Goal: Task Accomplishment & Management: Use online tool/utility

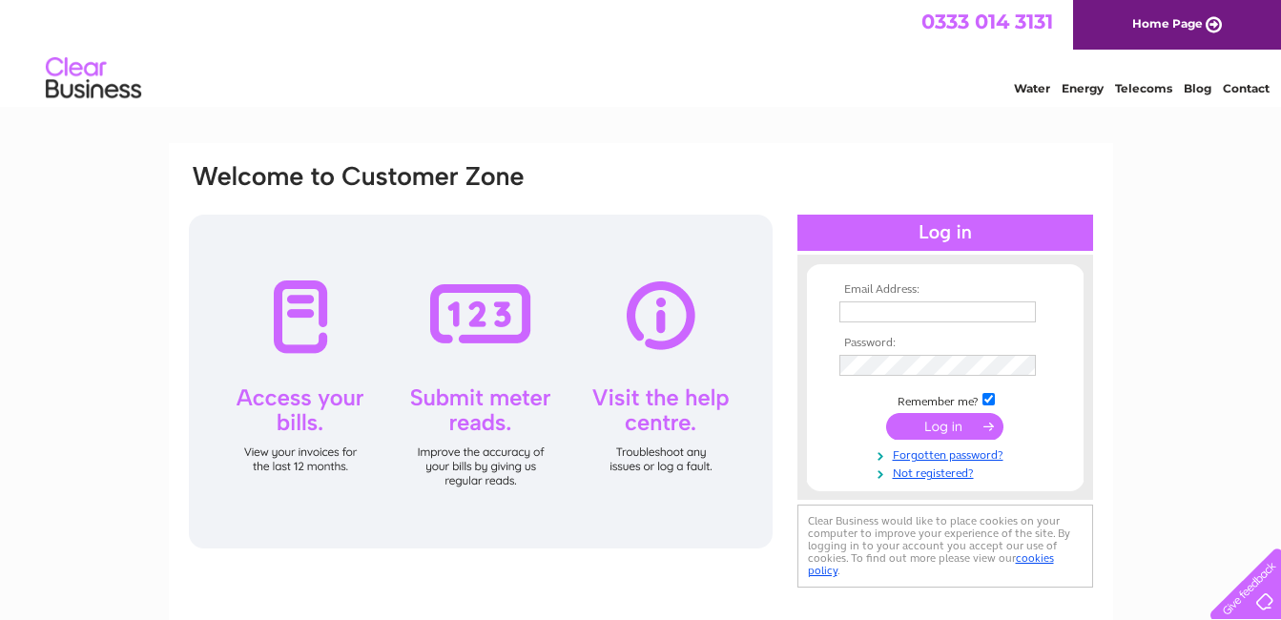
type input "[EMAIL_ADDRESS][DOMAIN_NAME]"
click at [933, 426] on input "submit" at bounding box center [944, 426] width 117 height 27
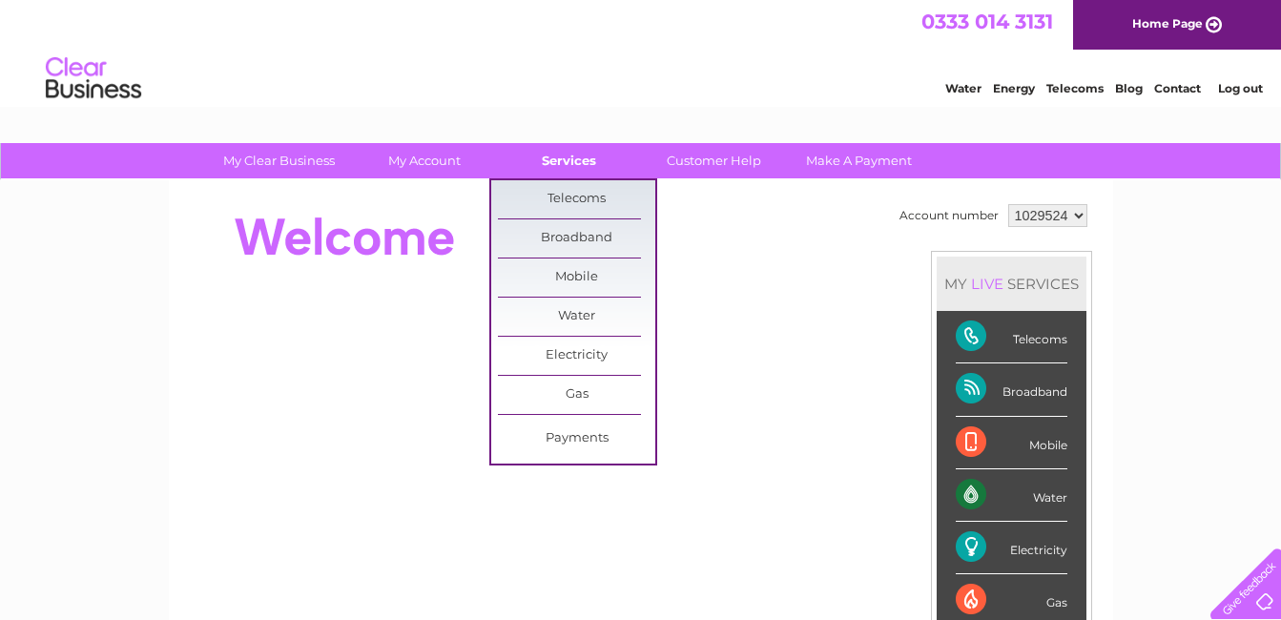
click at [557, 156] on link "Services" at bounding box center [568, 160] width 157 height 35
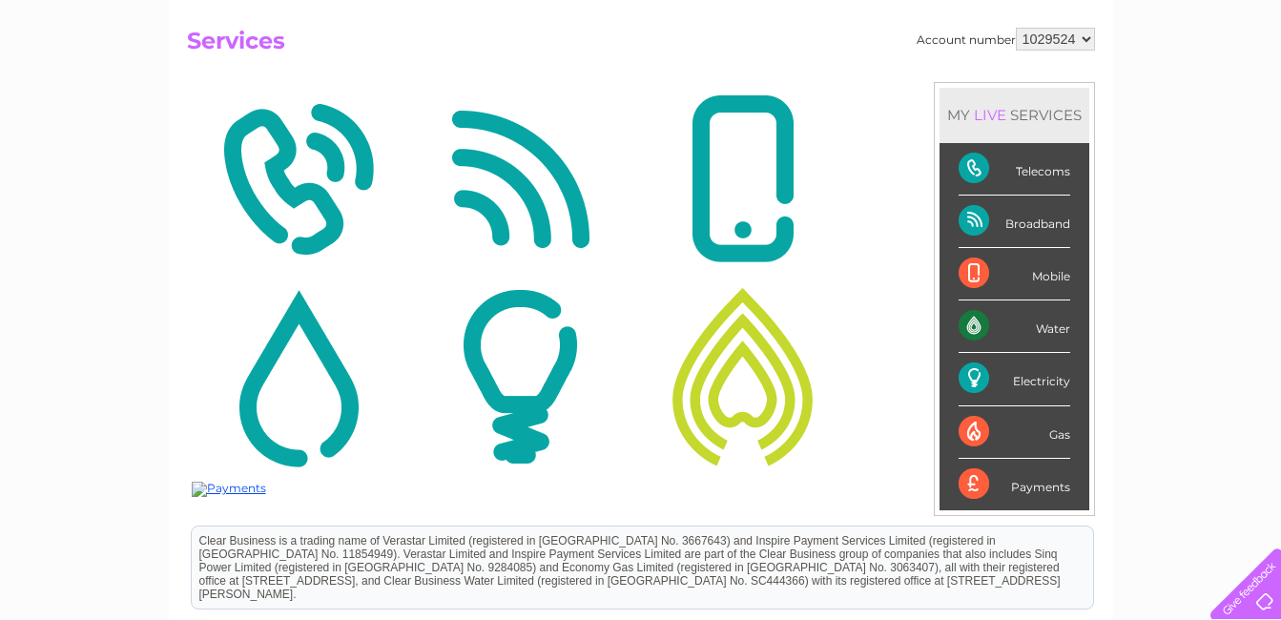
scroll to position [95, 0]
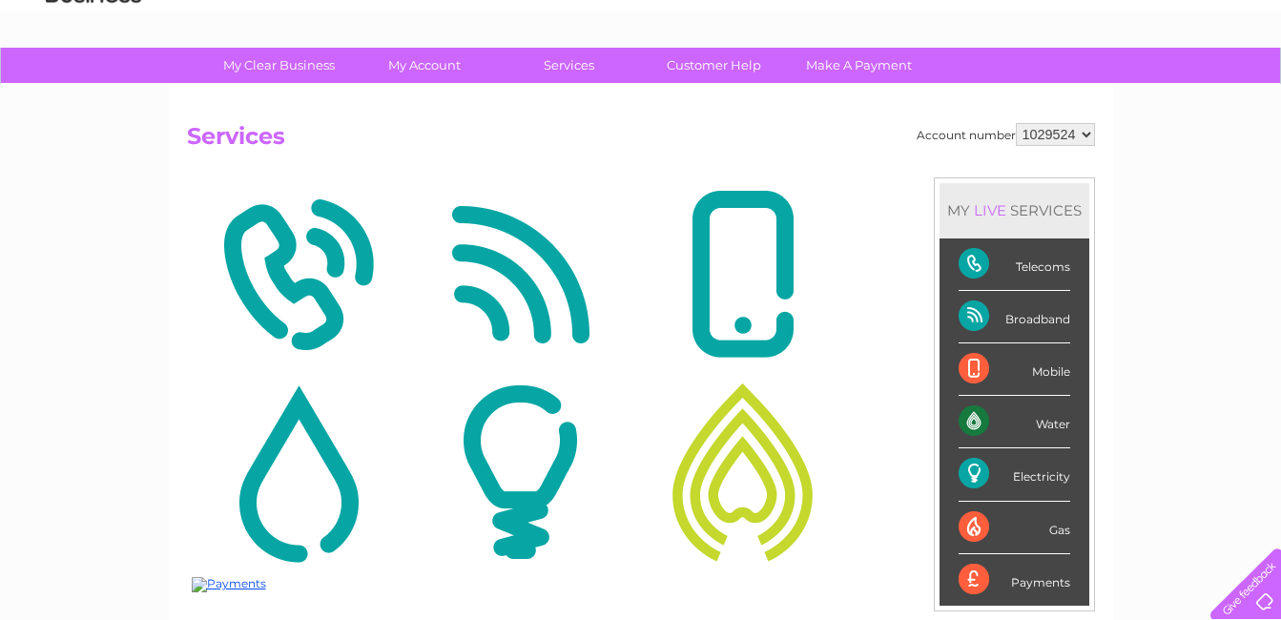
click at [309, 271] on img at bounding box center [298, 274] width 213 height 185
click at [498, 291] on img at bounding box center [520, 274] width 213 height 185
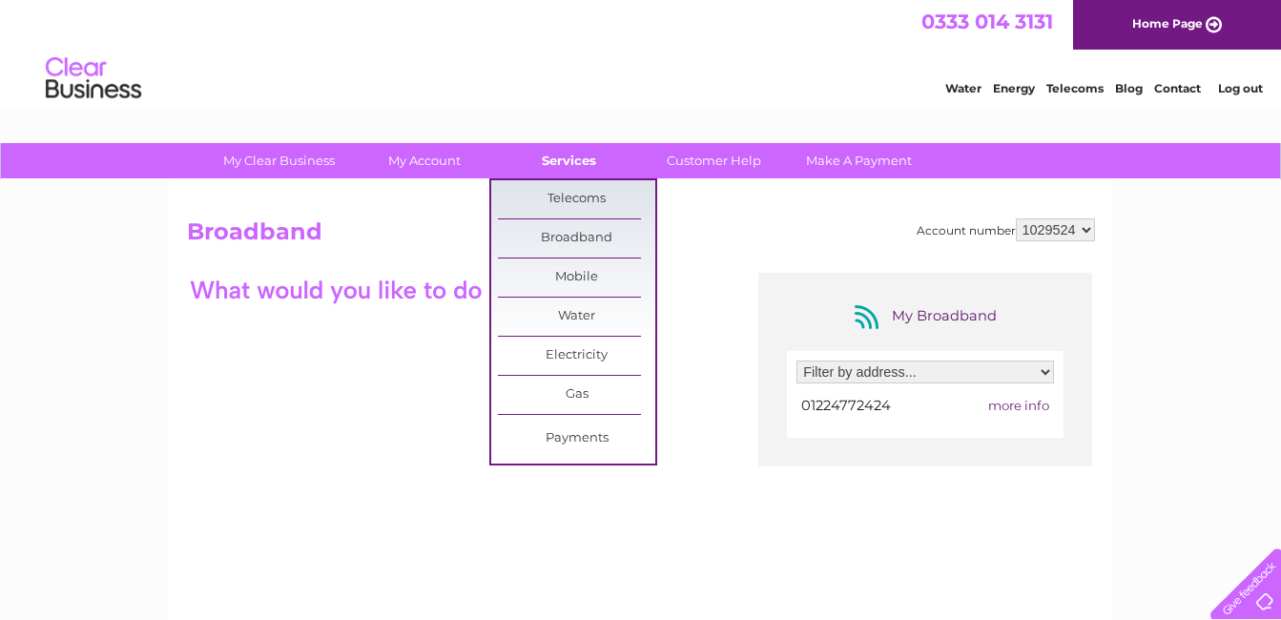
click at [553, 160] on link "Services" at bounding box center [568, 160] width 157 height 35
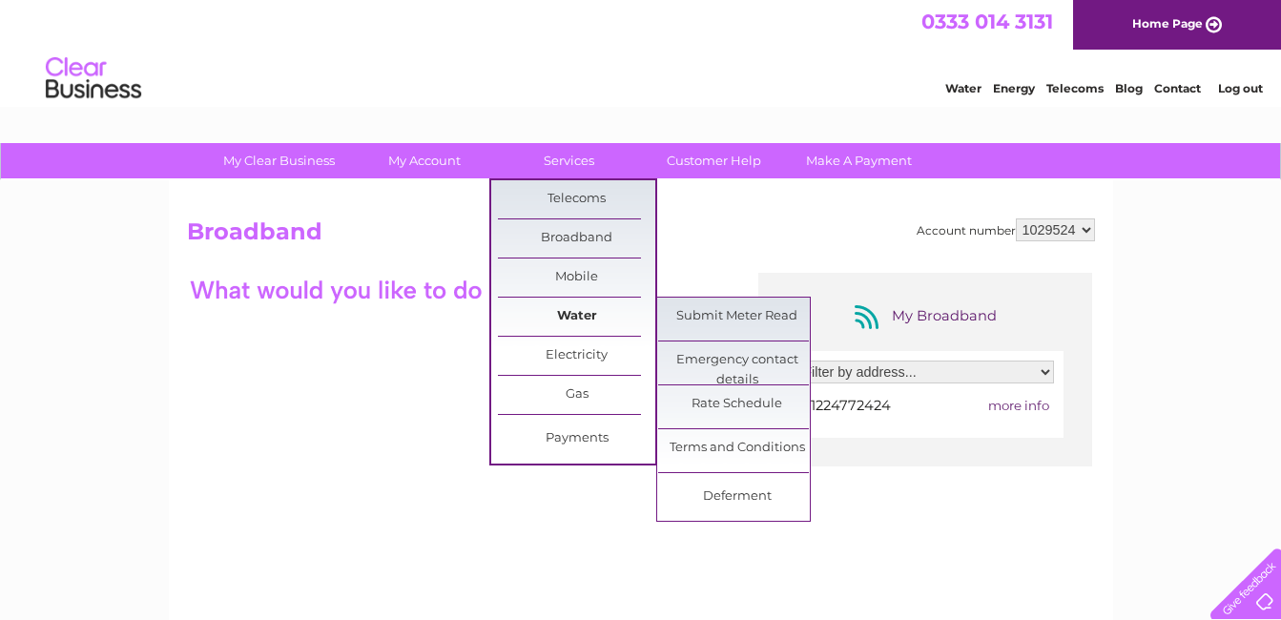
click at [592, 311] on link "Water" at bounding box center [576, 317] width 157 height 38
click at [771, 329] on link "Submit Meter Read" at bounding box center [736, 317] width 157 height 38
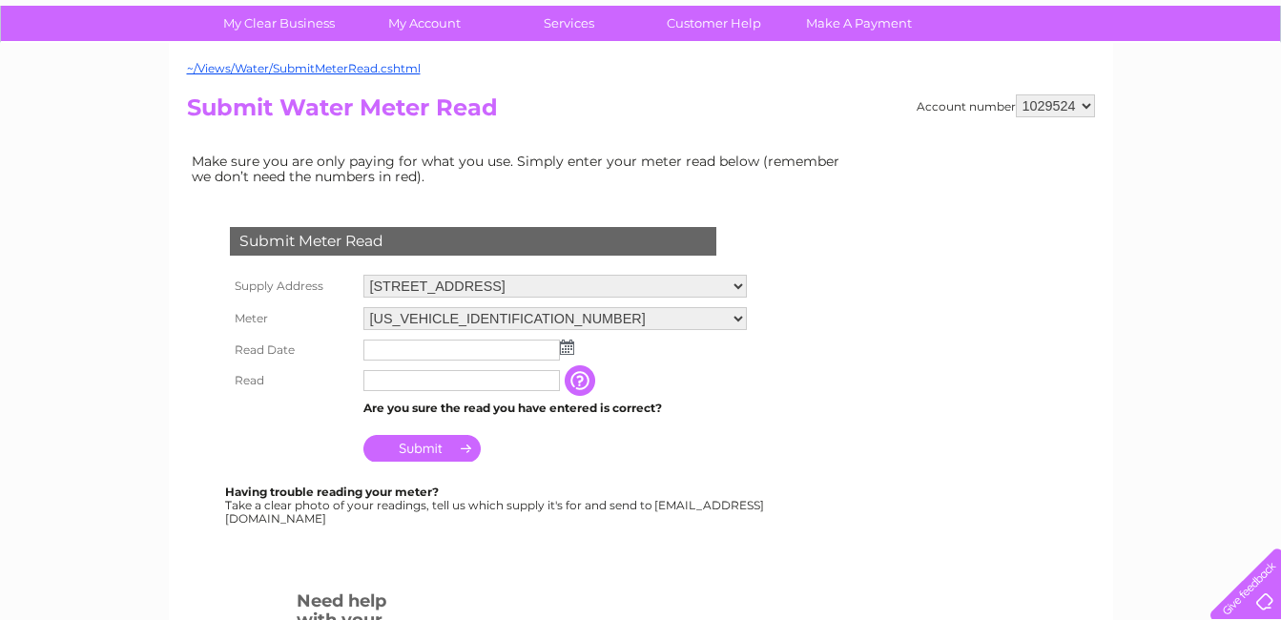
scroll to position [95, 0]
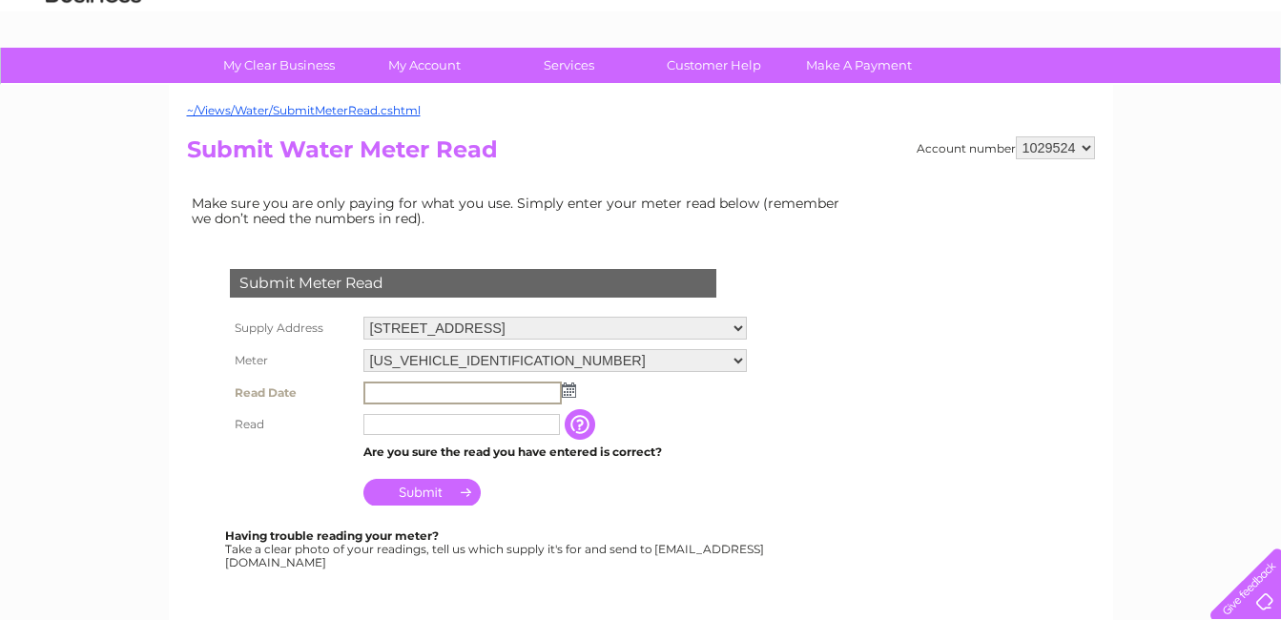
click at [458, 388] on input "text" at bounding box center [463, 393] width 198 height 23
click at [568, 387] on img at bounding box center [567, 389] width 14 height 15
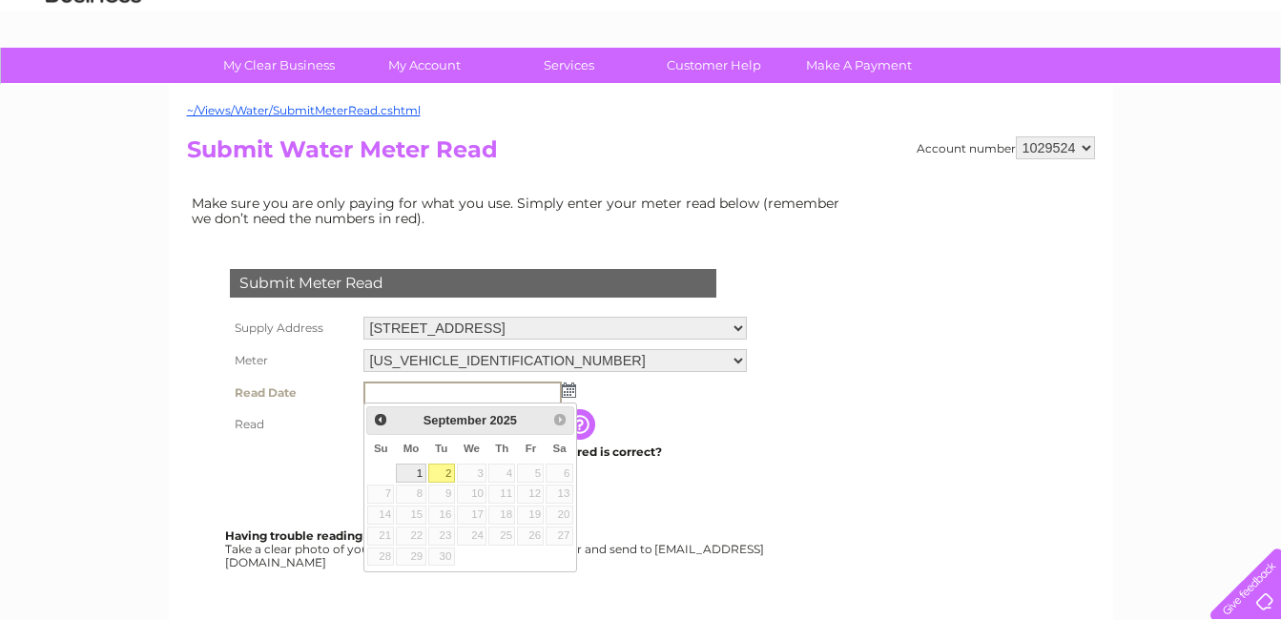
click at [422, 472] on link "1" at bounding box center [411, 473] width 30 height 19
type input "2025/09/01"
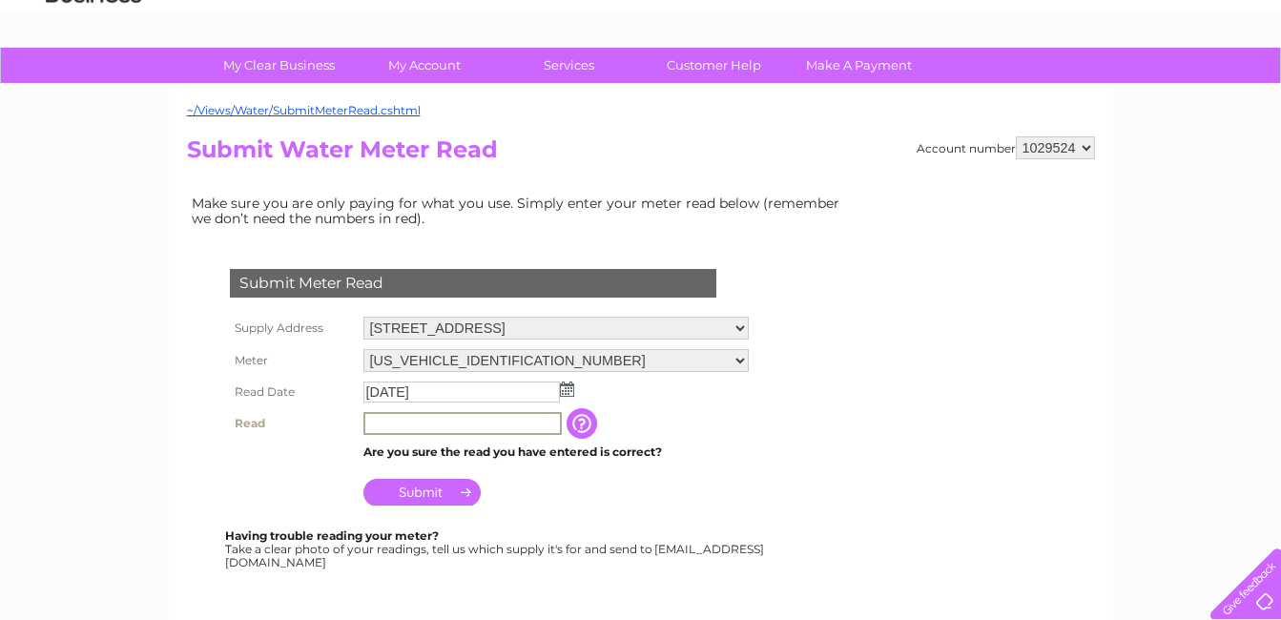
click at [384, 422] on input "text" at bounding box center [463, 423] width 198 height 23
type input "11"
click at [447, 495] on input "Submit" at bounding box center [422, 490] width 117 height 27
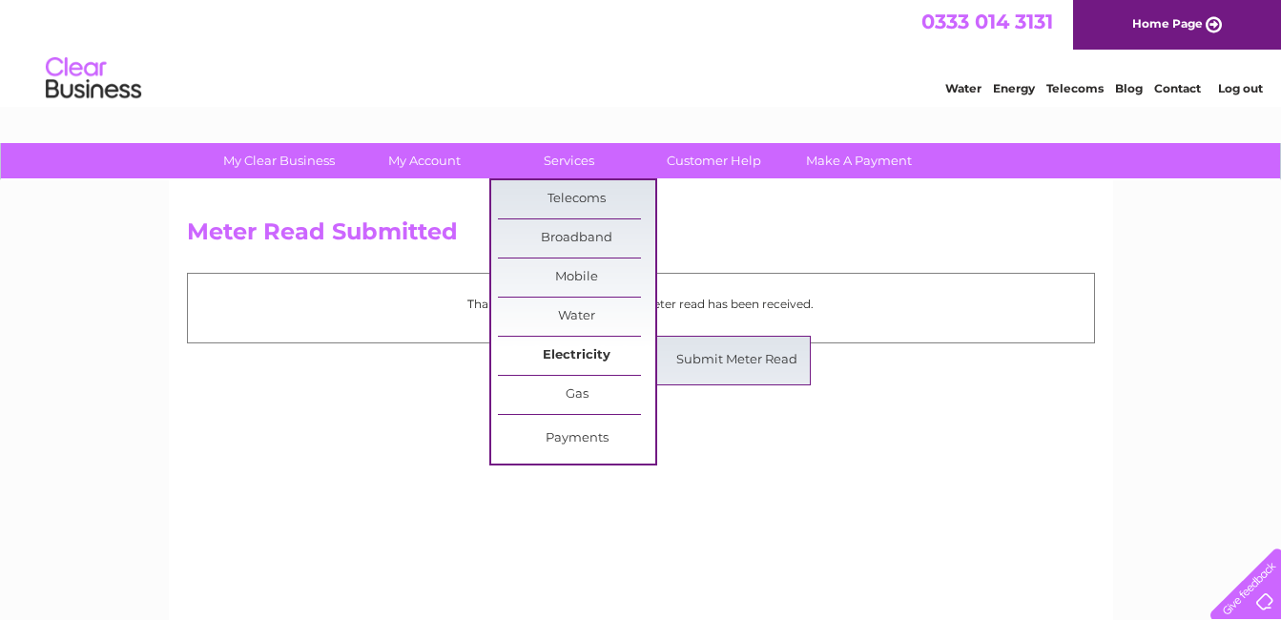
click at [605, 356] on link "Electricity" at bounding box center [576, 356] width 157 height 38
click at [695, 355] on link "Submit Meter Read" at bounding box center [736, 361] width 157 height 38
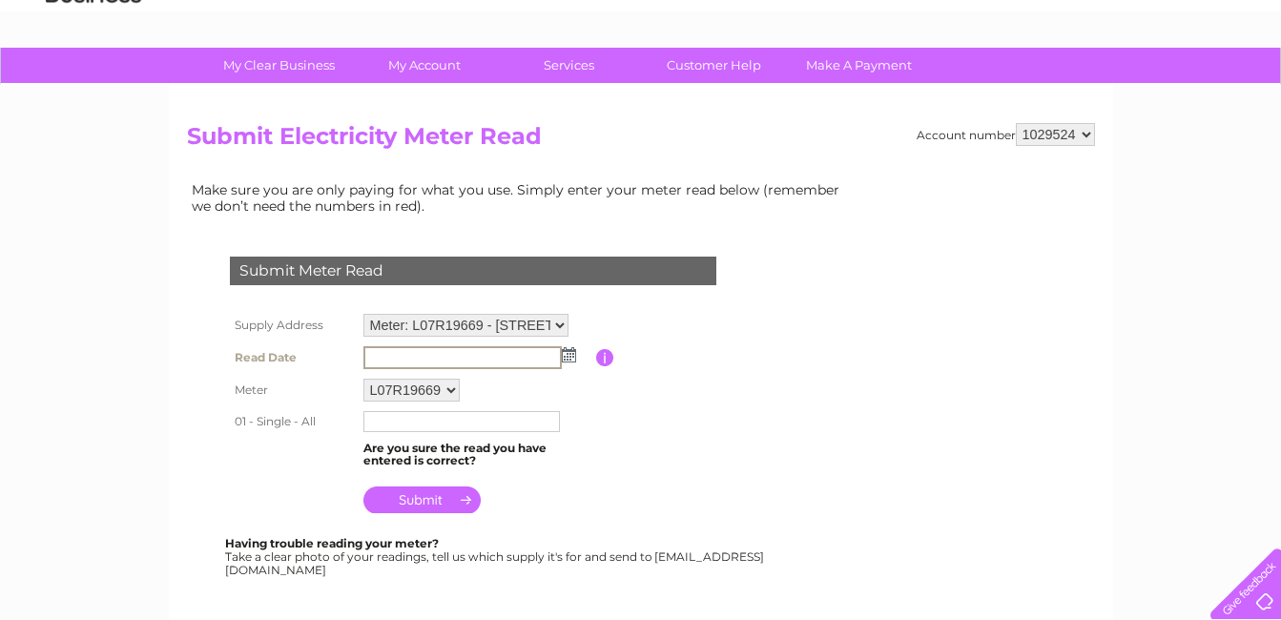
click at [395, 358] on input "text" at bounding box center [463, 357] width 198 height 23
click at [564, 353] on img at bounding box center [567, 353] width 14 height 15
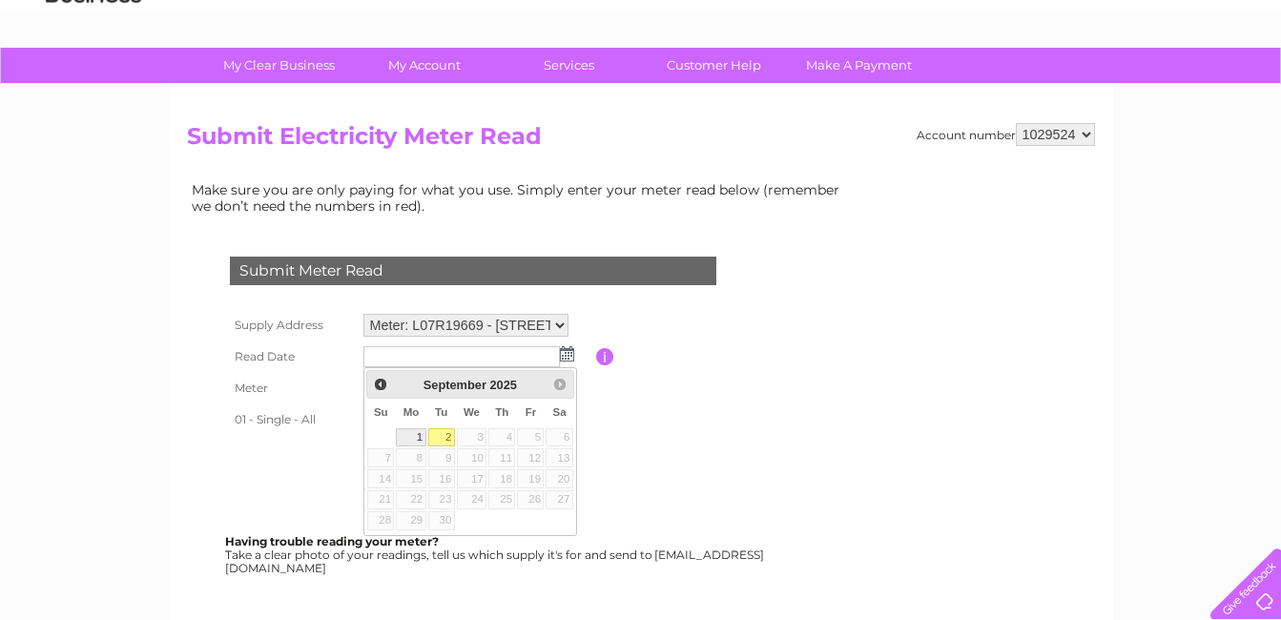
click at [414, 434] on link "1" at bounding box center [411, 437] width 30 height 19
type input "2025/09/01"
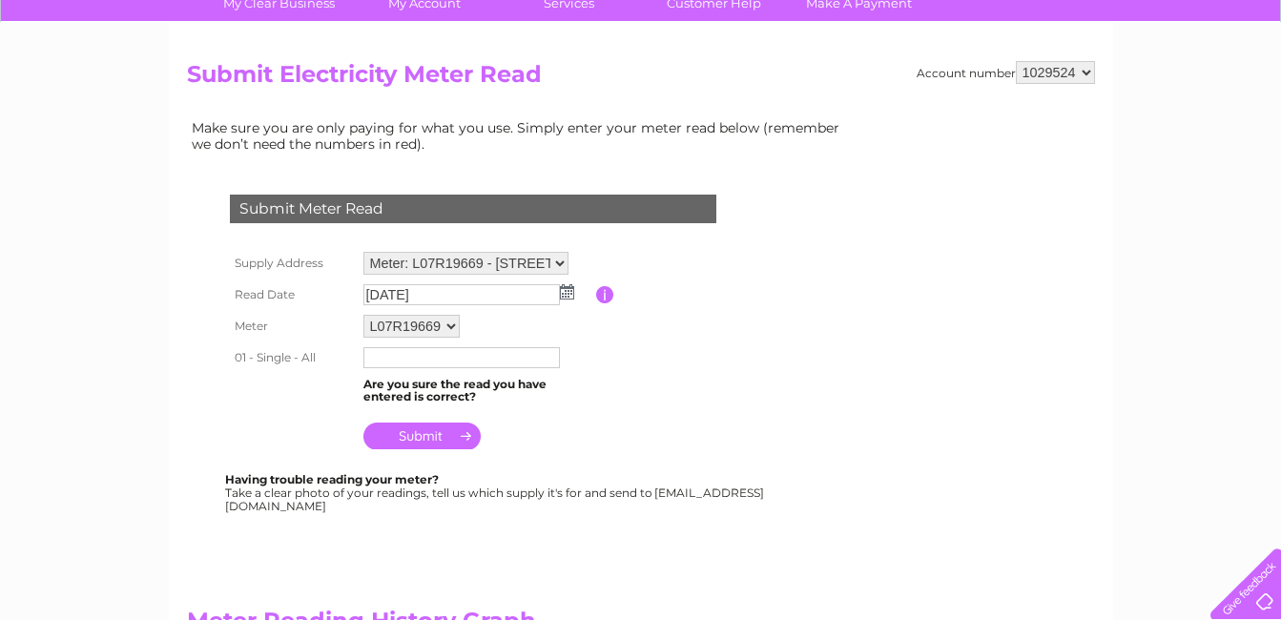
scroll to position [191, 0]
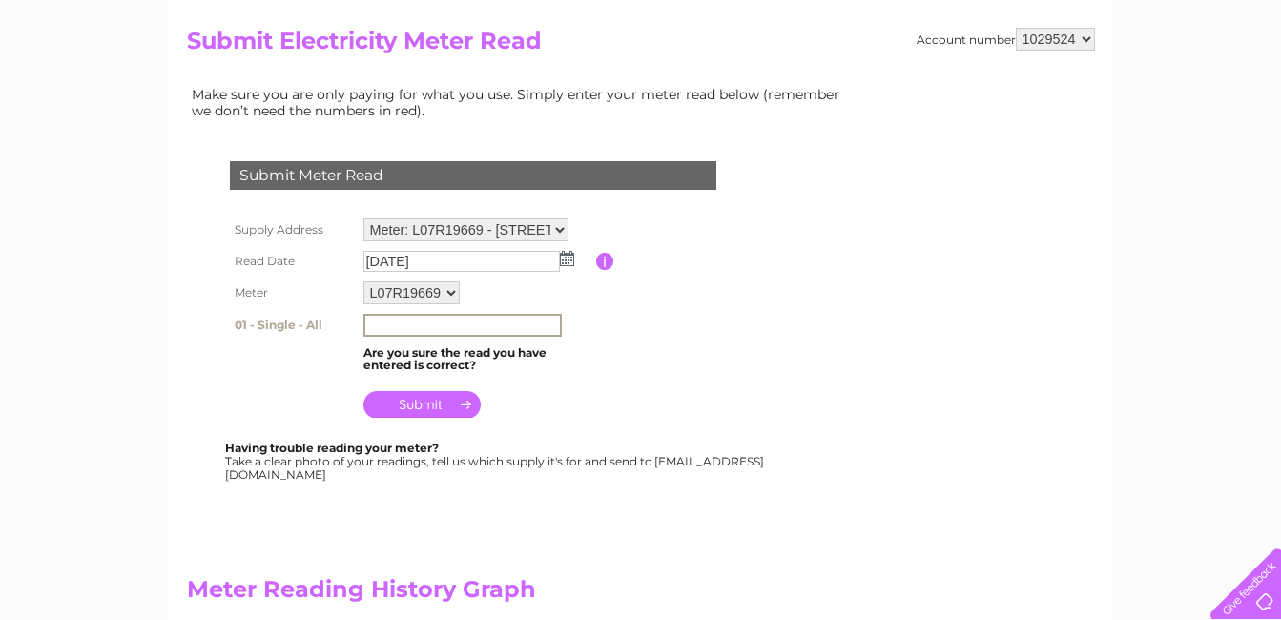
click at [383, 323] on input "text" at bounding box center [463, 325] width 198 height 23
type input "5386"
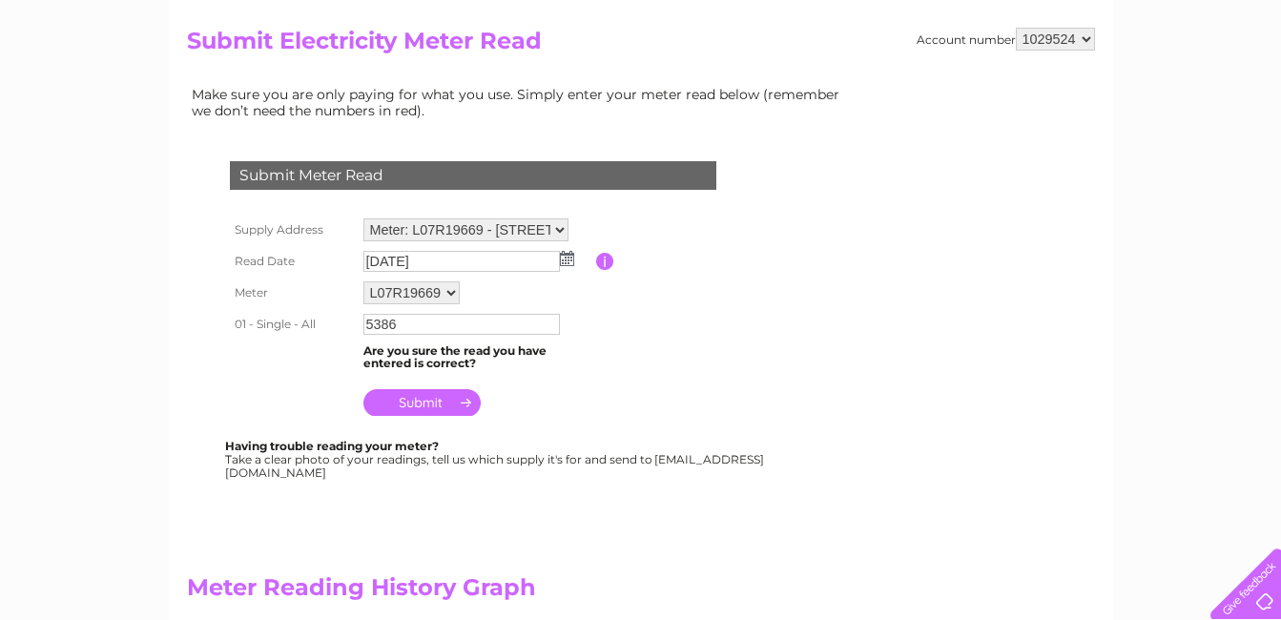
click at [440, 403] on input "submit" at bounding box center [422, 402] width 117 height 27
